Goal: Task Accomplishment & Management: Manage account settings

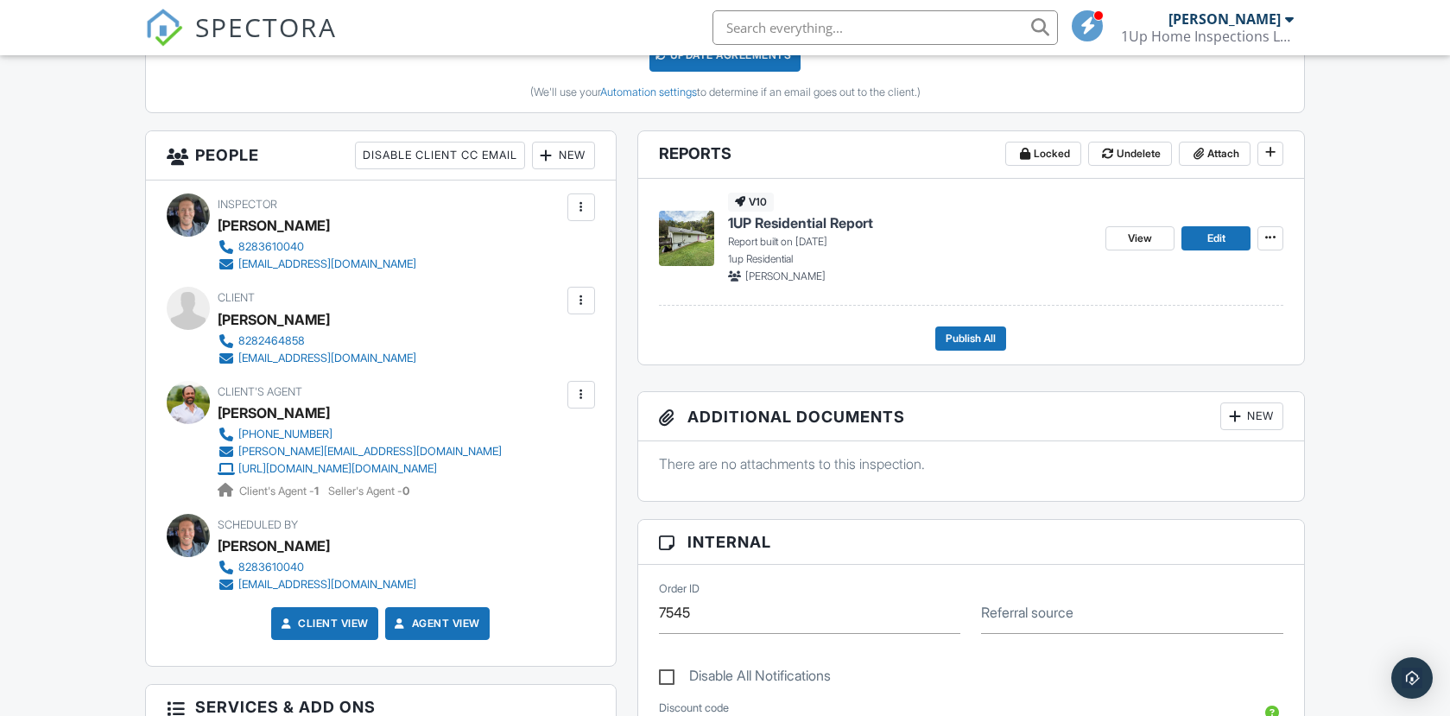
scroll to position [561, 0]
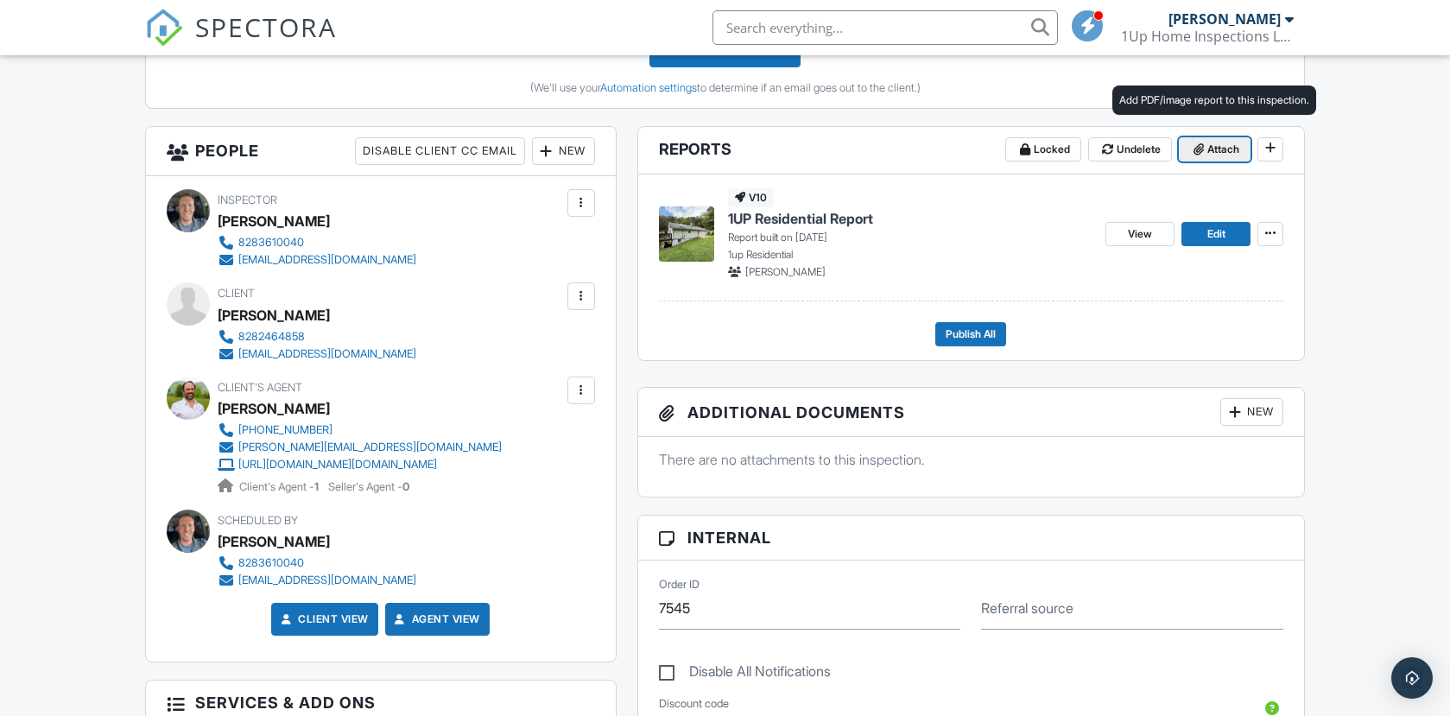
click at [1214, 148] on span "Attach" at bounding box center [1223, 149] width 32 height 17
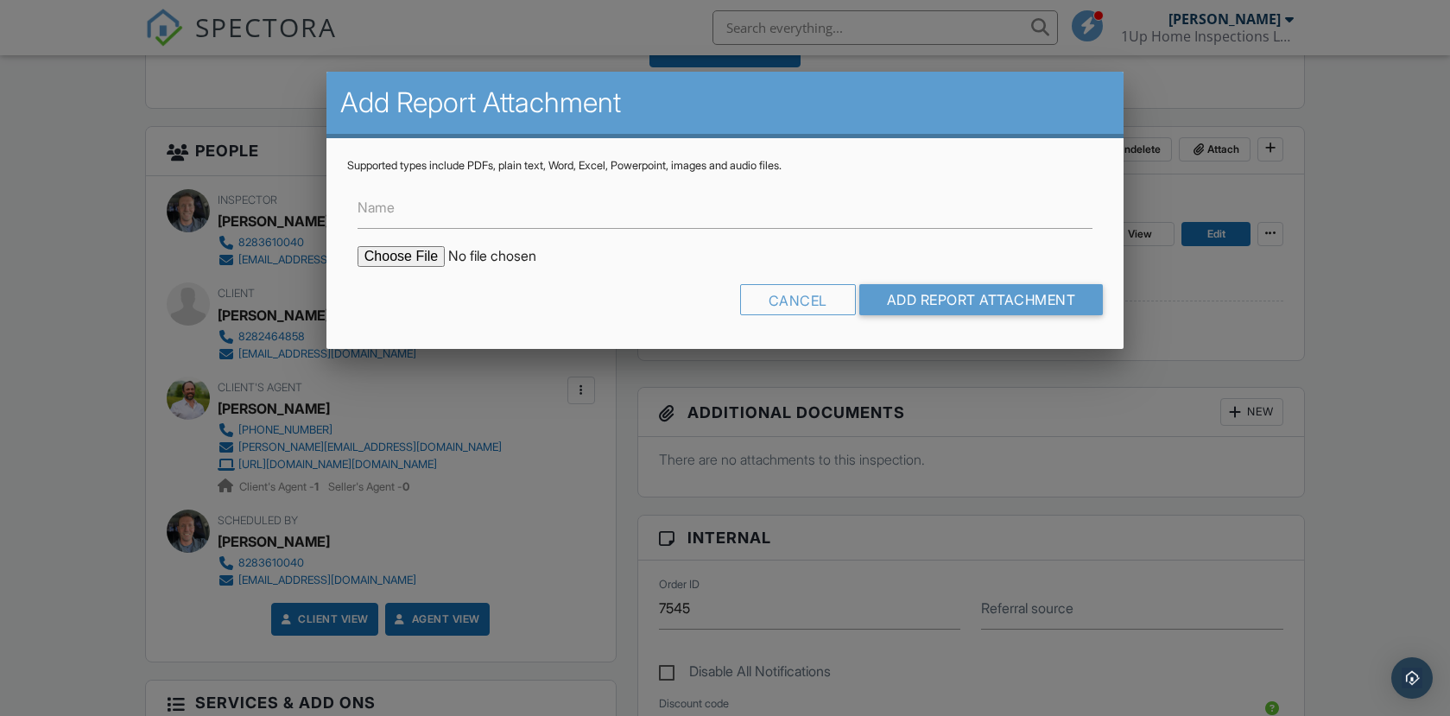
click at [421, 256] on input "file" at bounding box center [505, 256] width 294 height 21
click at [409, 259] on input "file" at bounding box center [505, 256] width 294 height 21
type input "C:\fakepath\57_Eden_Brook_Dr_.pdf"
click at [957, 301] on input "Add Report Attachment" at bounding box center [981, 299] width 244 height 31
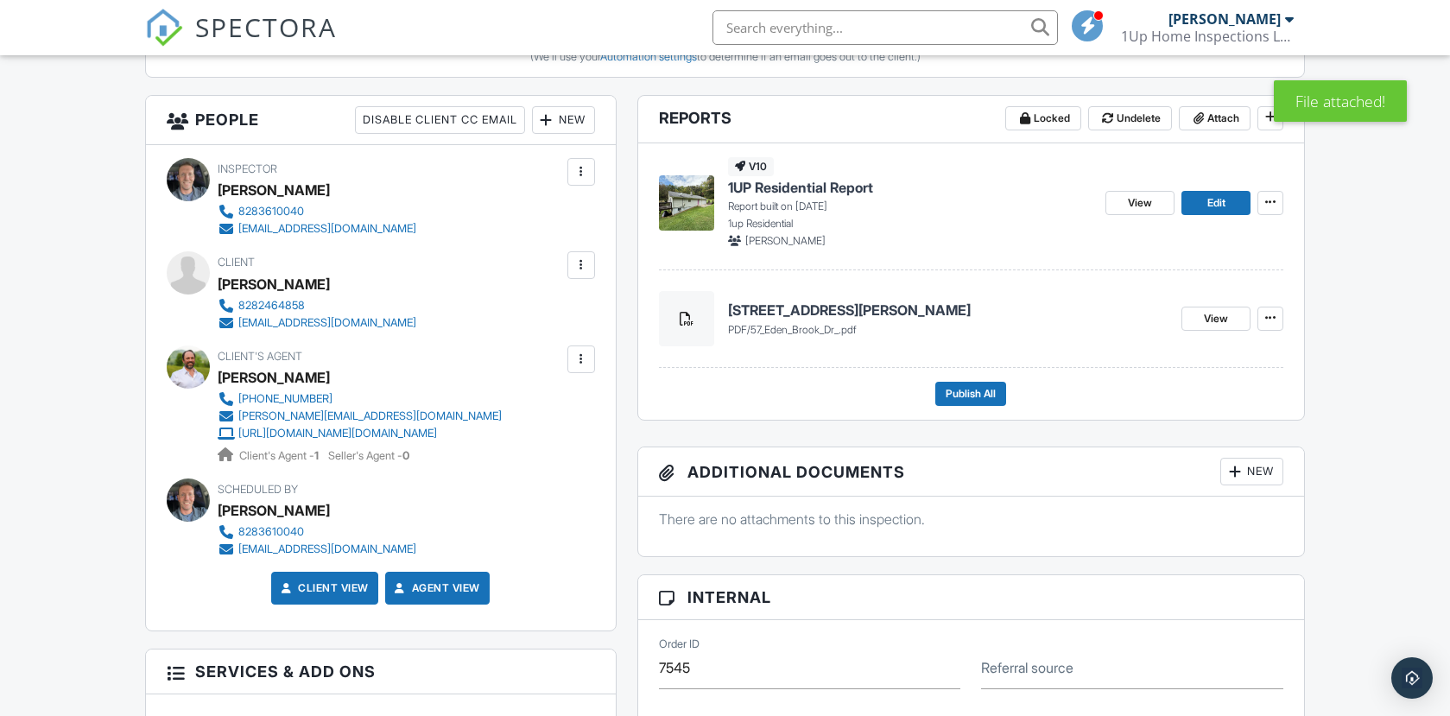
scroll to position [592, 0]
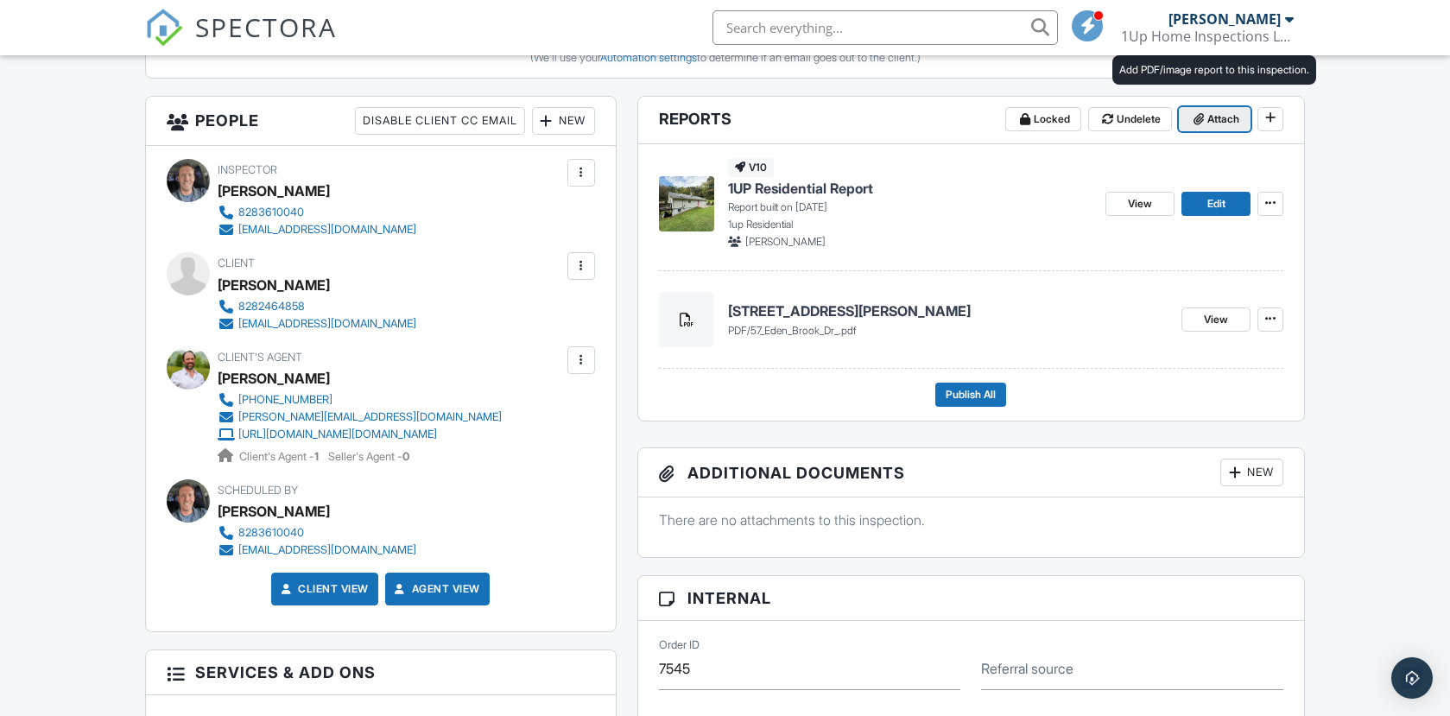
click at [1213, 125] on span "Attach" at bounding box center [1223, 119] width 32 height 17
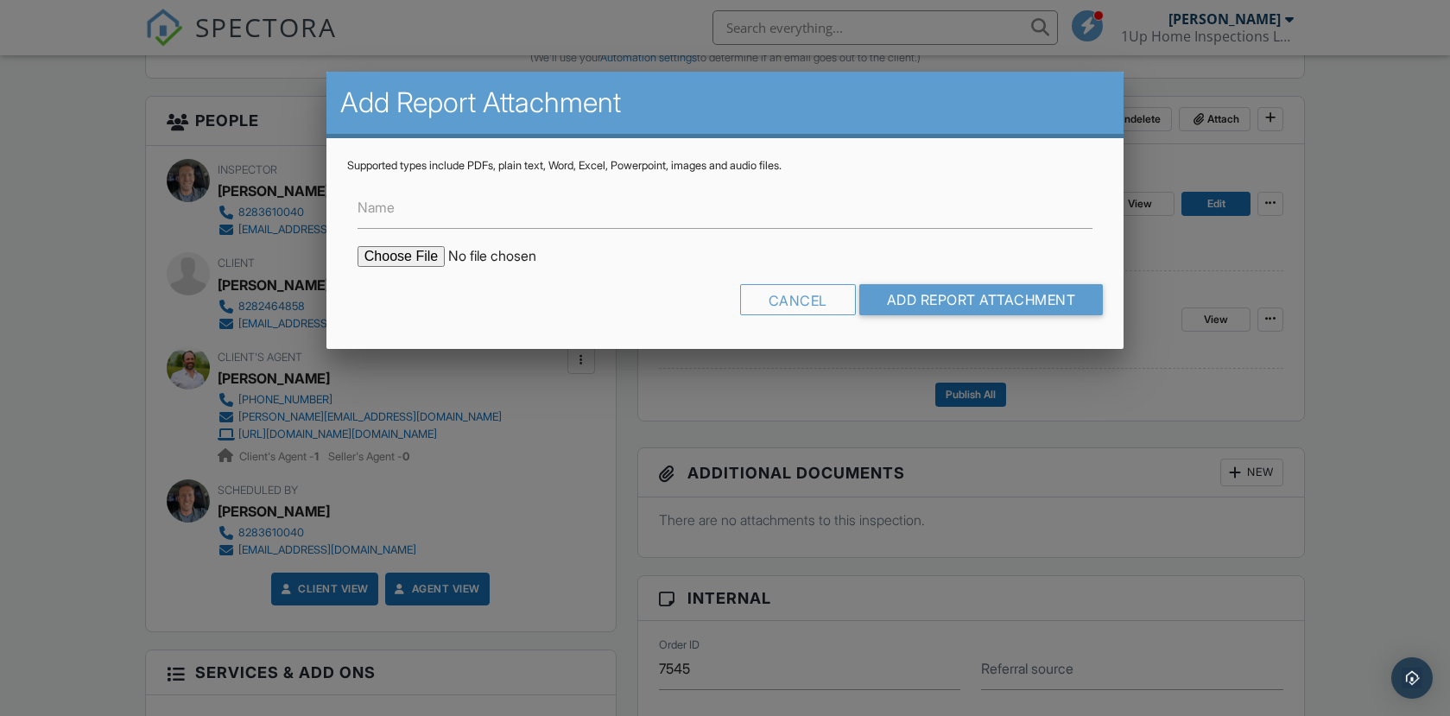
click at [416, 263] on input "file" at bounding box center [505, 256] width 294 height 21
type input "C:\fakepath\57_Eden_Brook_Dr Mold report.pdf"
click at [618, 219] on input "Name" at bounding box center [725, 208] width 735 height 42
click at [524, 212] on input "Name" at bounding box center [725, 208] width 735 height 42
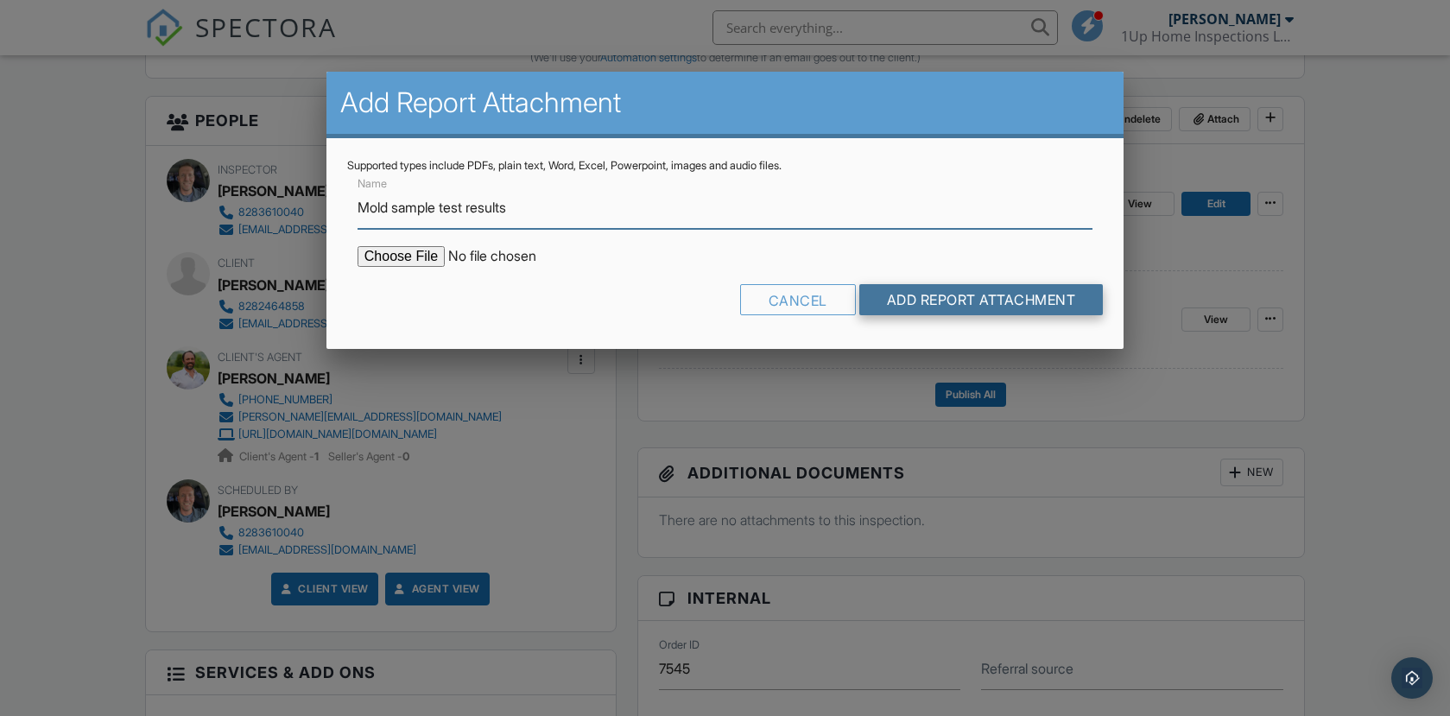
type input "Mold sample test results"
click at [922, 302] on input "Add Report Attachment" at bounding box center [981, 299] width 244 height 31
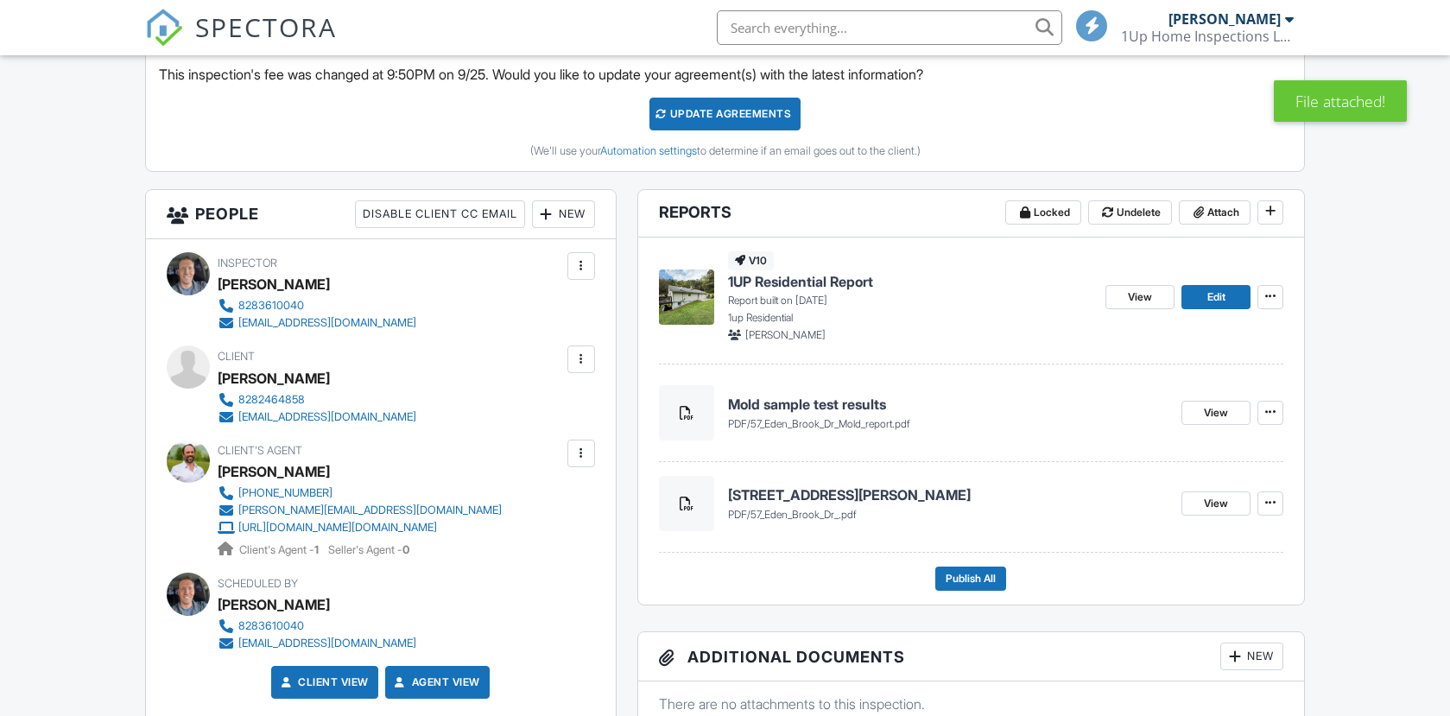
scroll to position [498, 0]
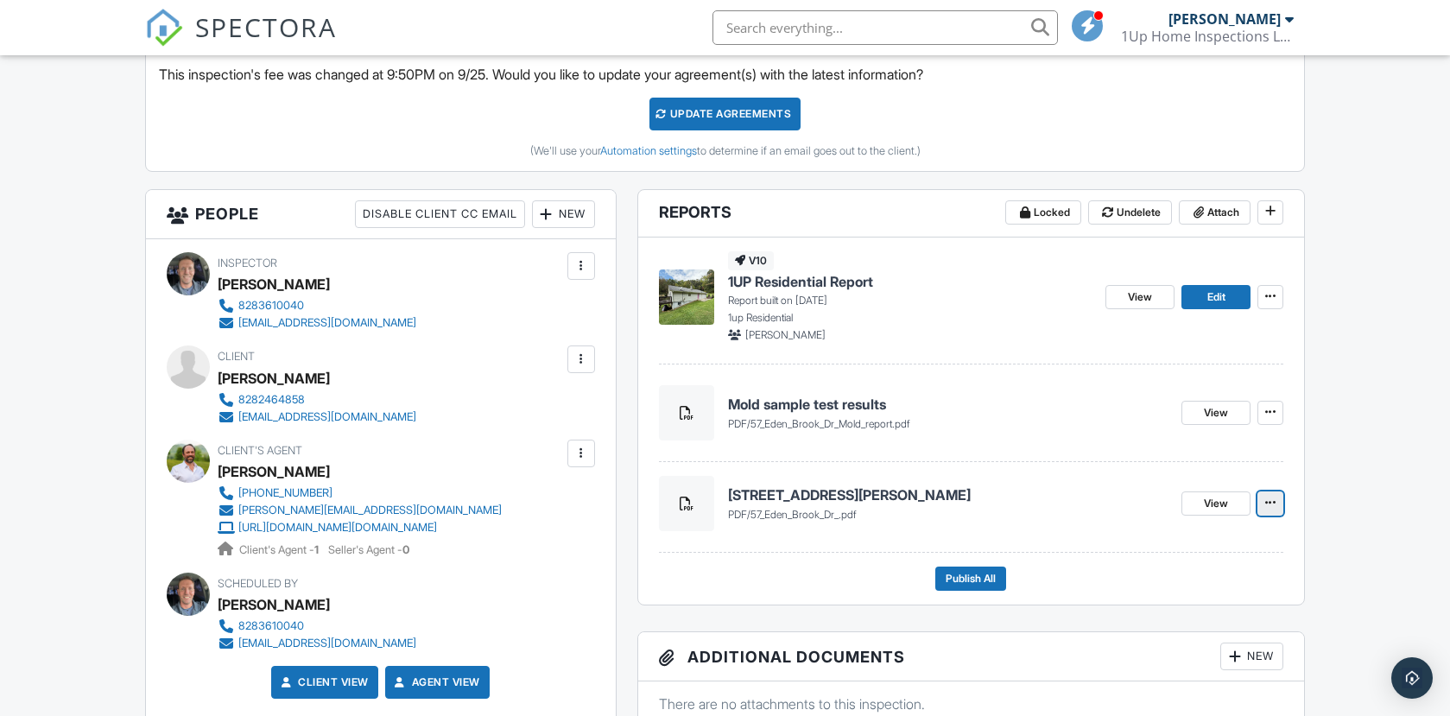
click at [1267, 504] on icon at bounding box center [1270, 503] width 10 height 12
click at [1160, 553] on input "Delete" at bounding box center [1184, 549] width 176 height 39
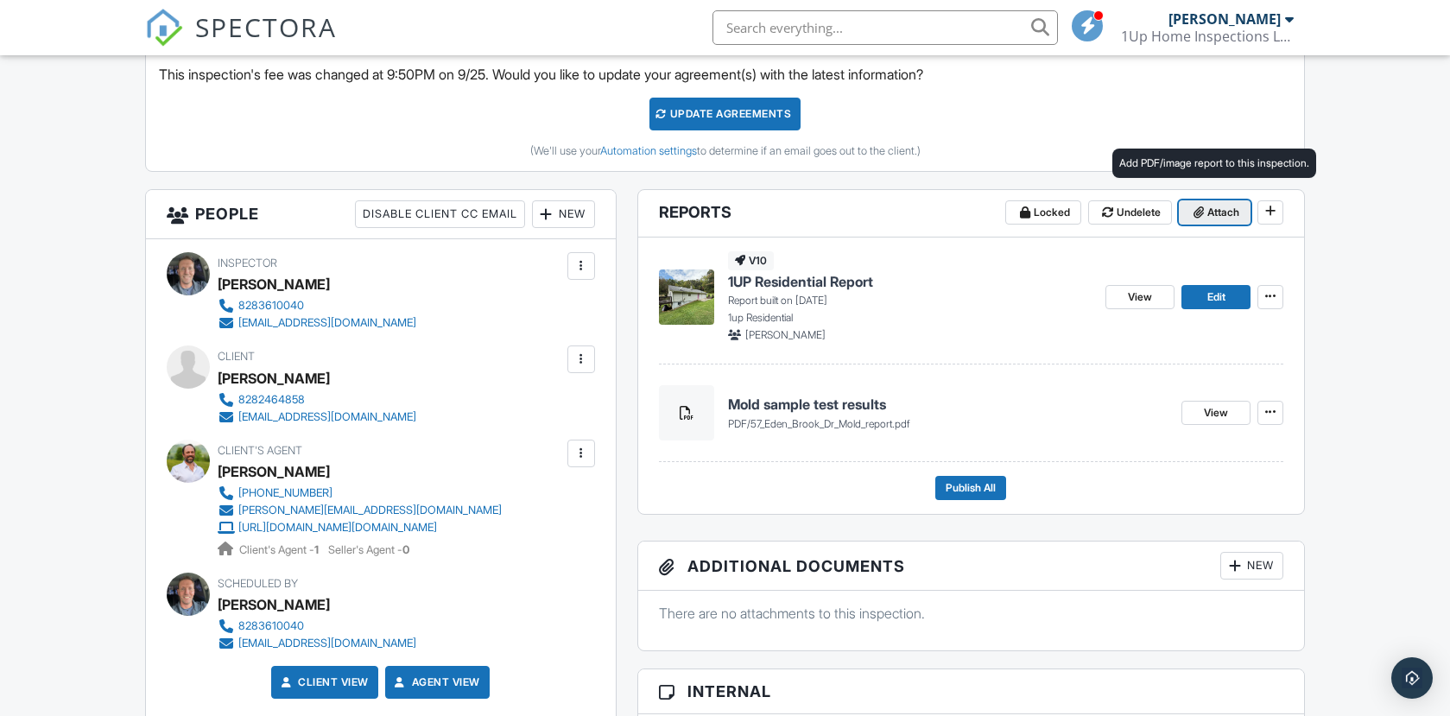
click at [1214, 212] on span "Attach" at bounding box center [1223, 212] width 32 height 17
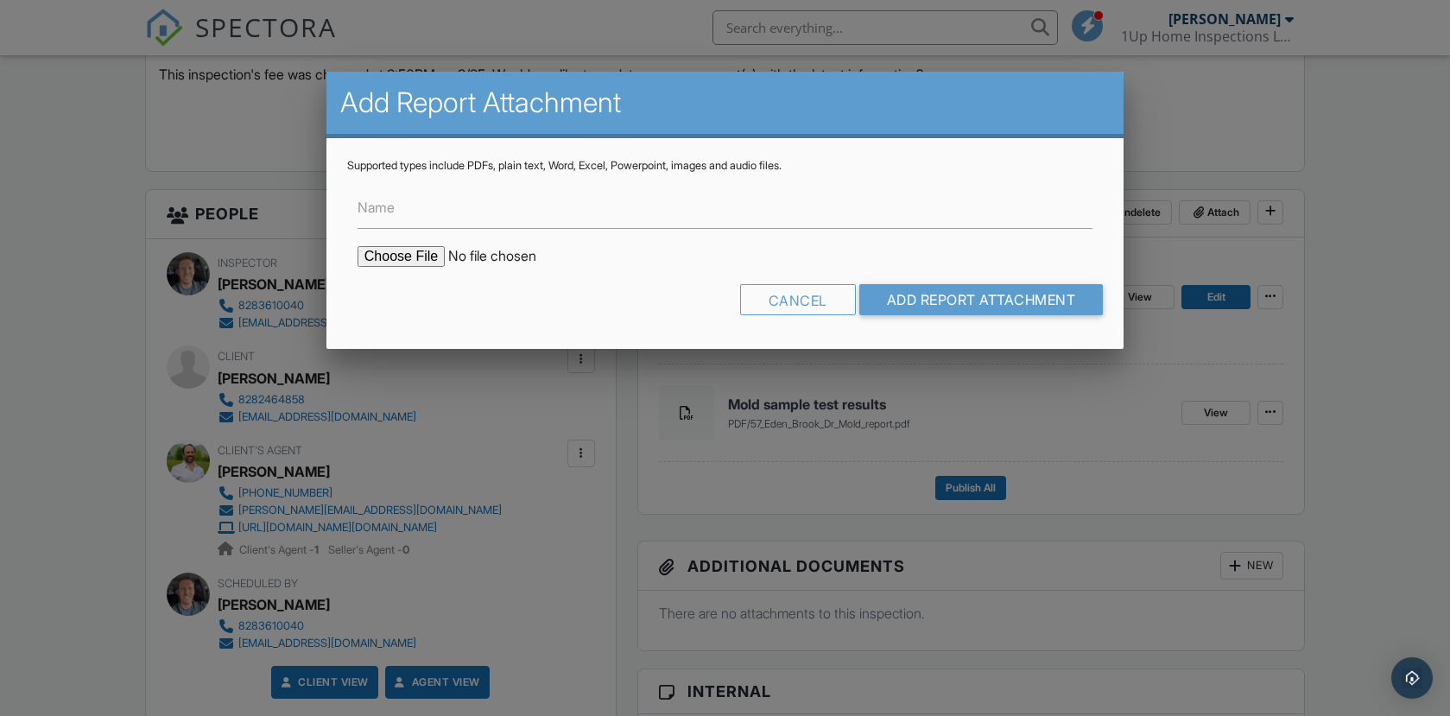
click at [423, 260] on input "file" at bounding box center [505, 256] width 294 height 21
type input "C:\fakepath\57_Eden_Brook_Dr_.pdf"
click at [564, 223] on input "Name" at bounding box center [725, 208] width 735 height 42
type input "Radon Test Results"
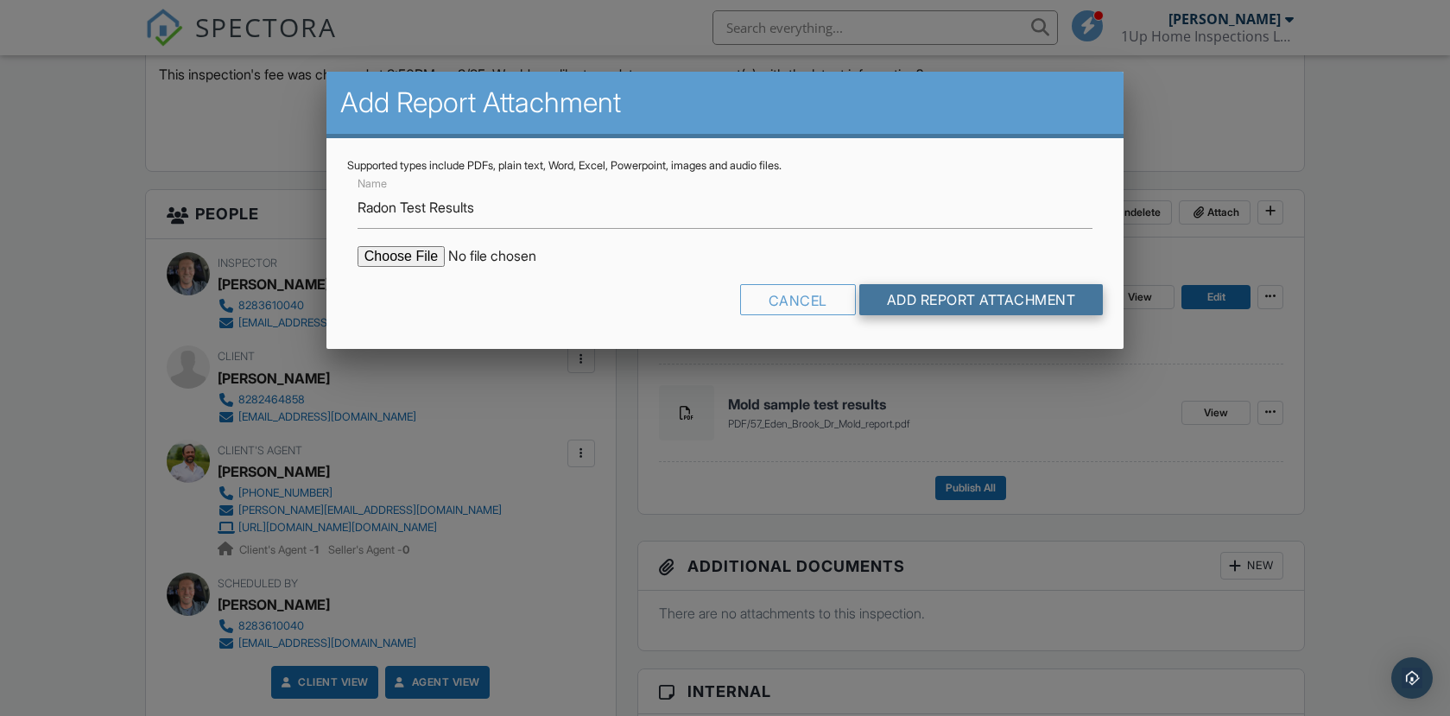
click at [958, 303] on input "Add Report Attachment" at bounding box center [981, 299] width 244 height 31
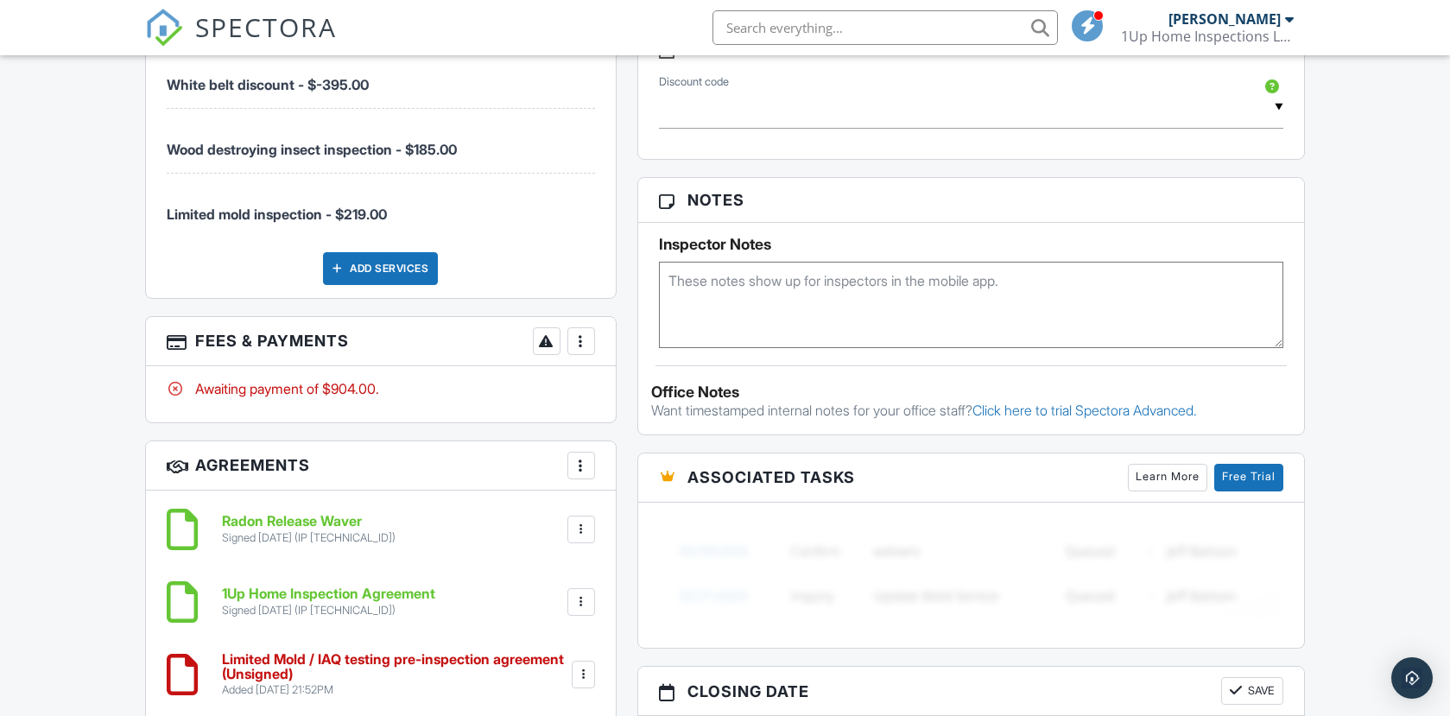
scroll to position [1417, 0]
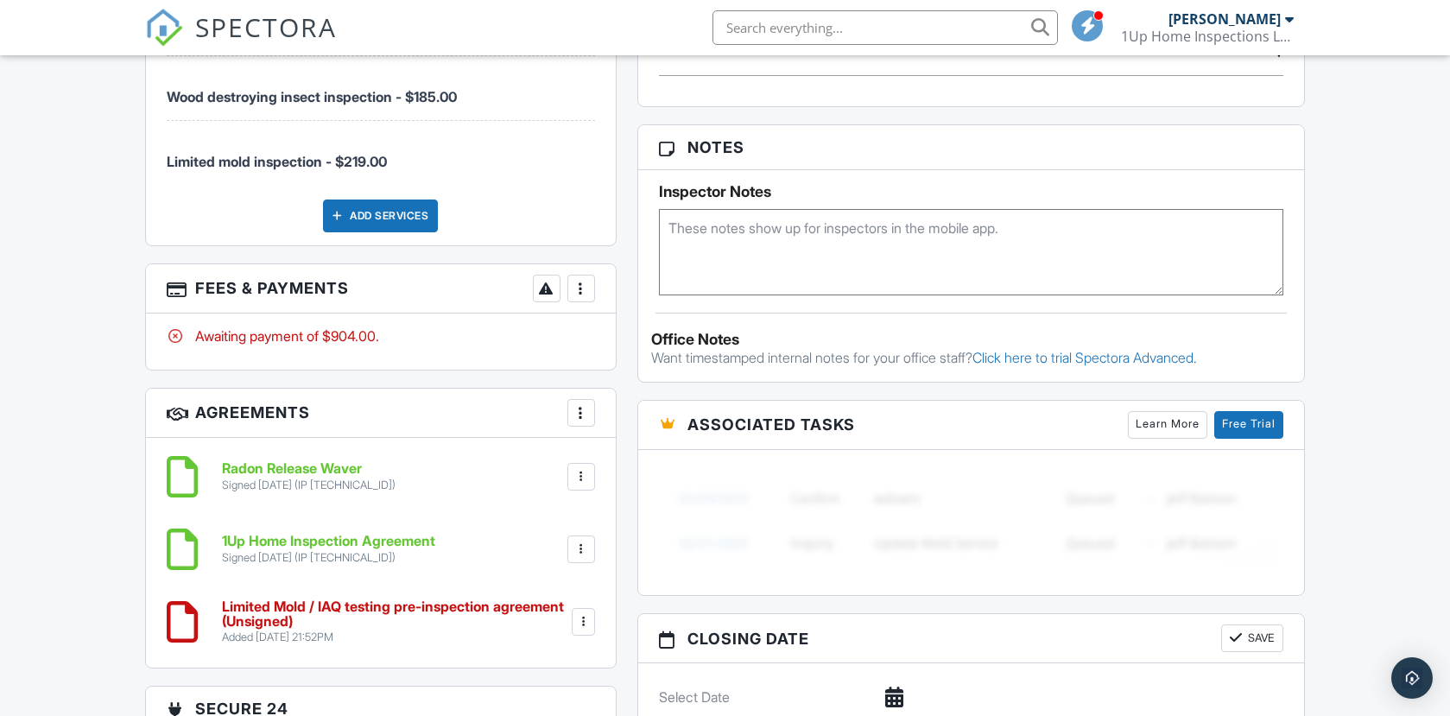
click at [584, 297] on div at bounding box center [581, 288] width 17 height 17
click at [1335, 288] on div "Dashboard Inspections Templates Contacts Metrics Automations Settings Support C…" at bounding box center [725, 7] width 1450 height 2738
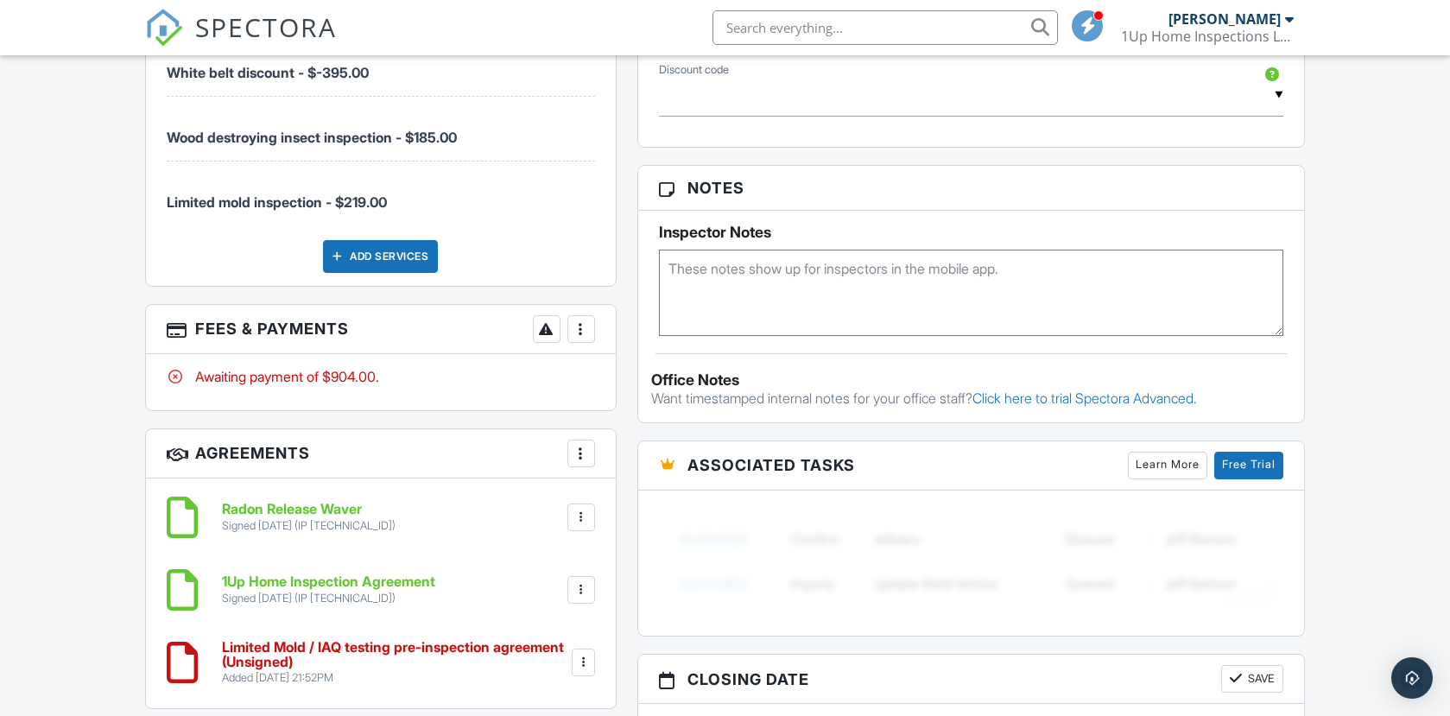
scroll to position [1375, 0]
click at [834, 274] on textarea at bounding box center [971, 294] width 625 height 86
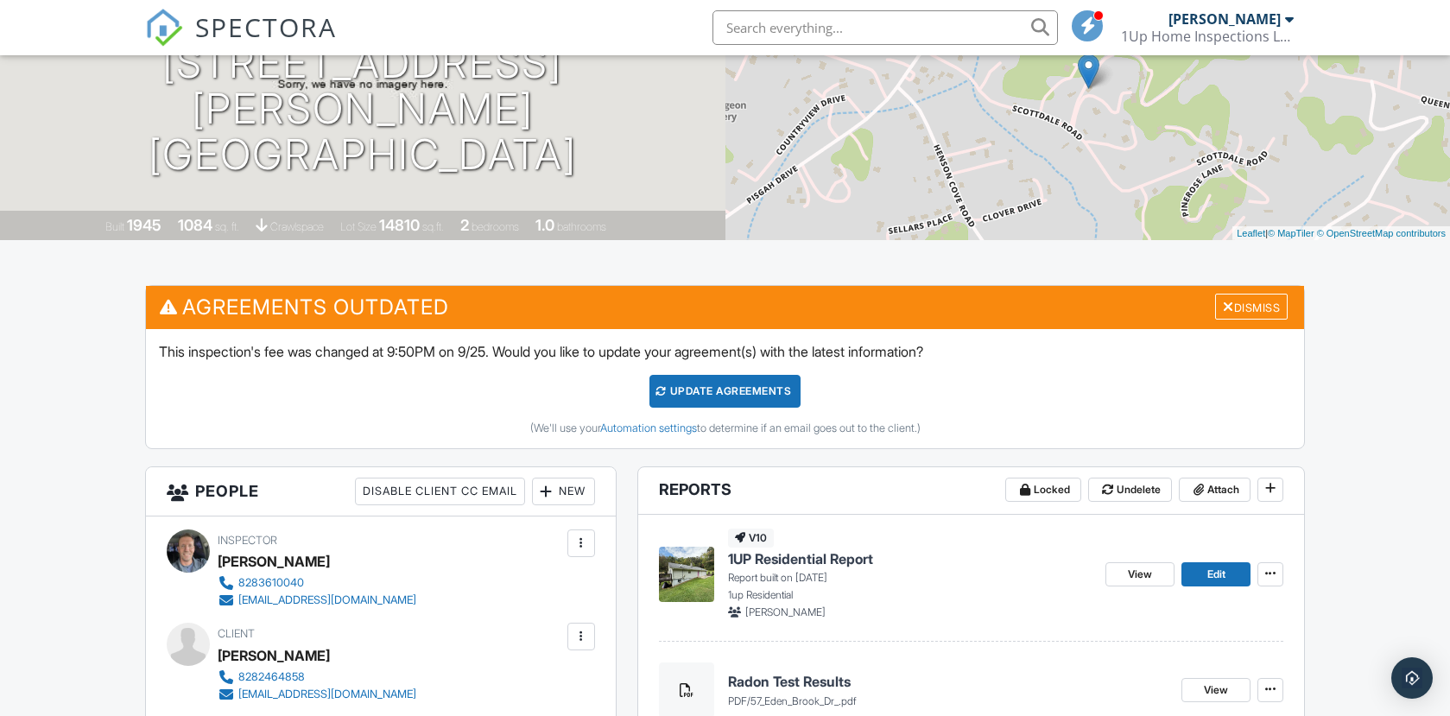
scroll to position [218, 0]
